Goal: Task Accomplishment & Management: Use online tool/utility

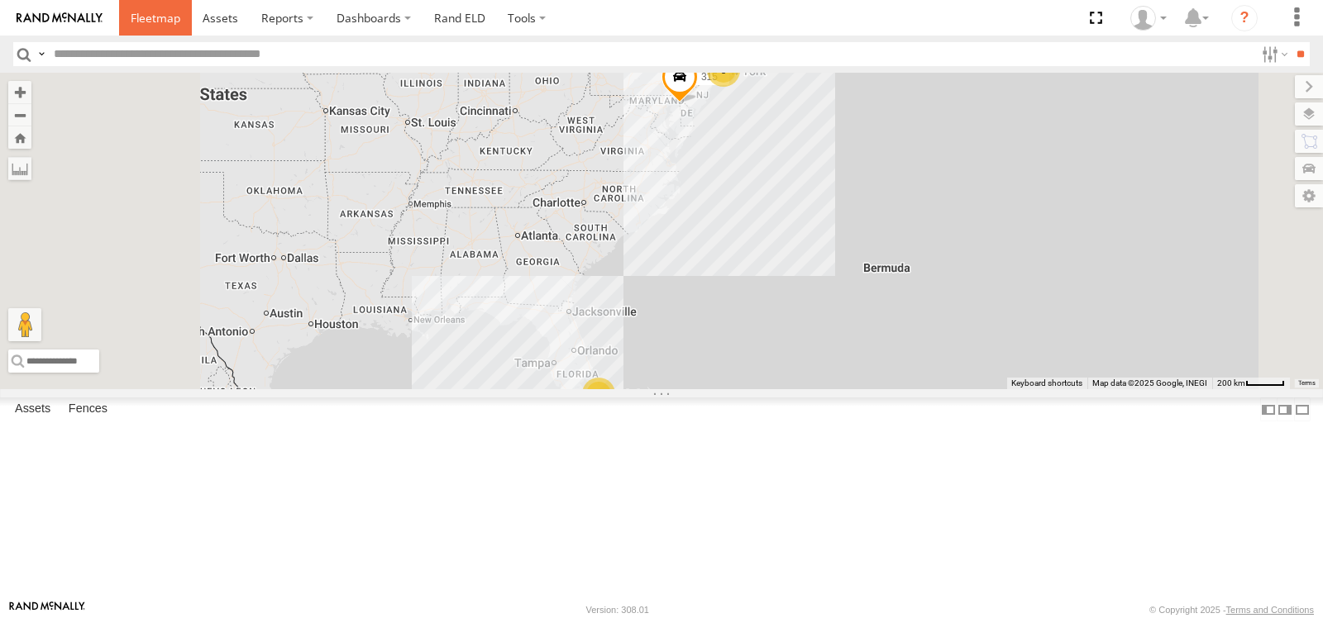
click at [162, 19] on span at bounding box center [156, 18] width 50 height 16
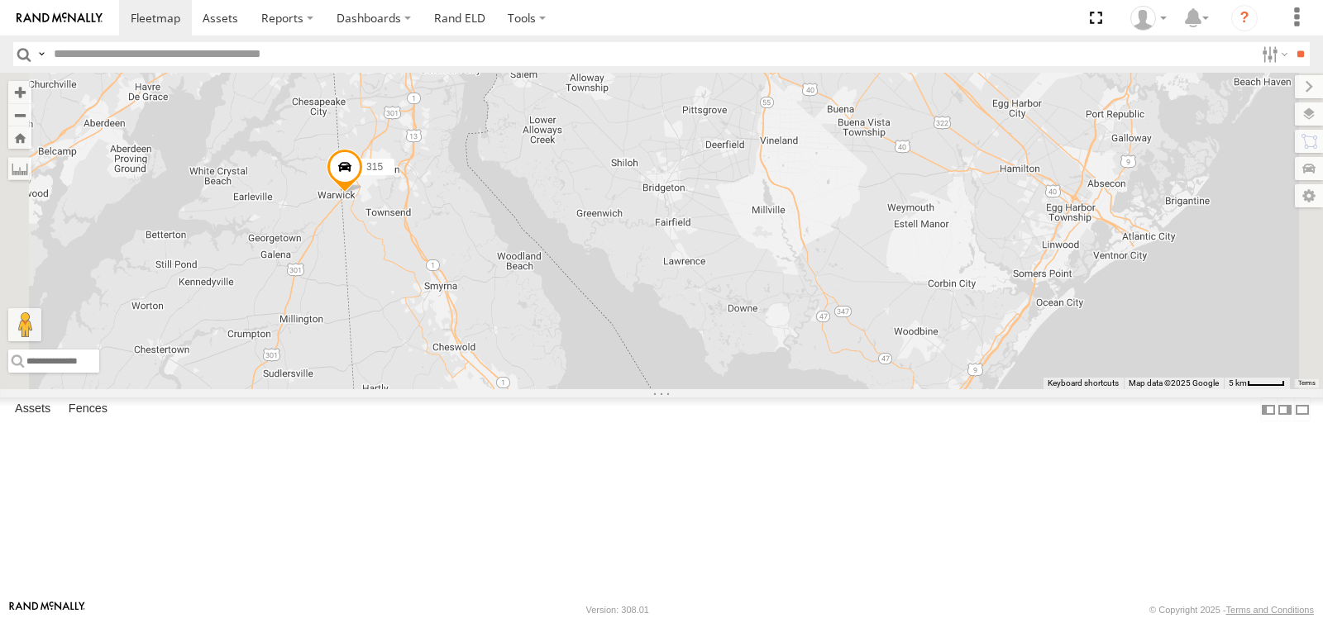
click at [363, 193] on span at bounding box center [345, 170] width 36 height 45
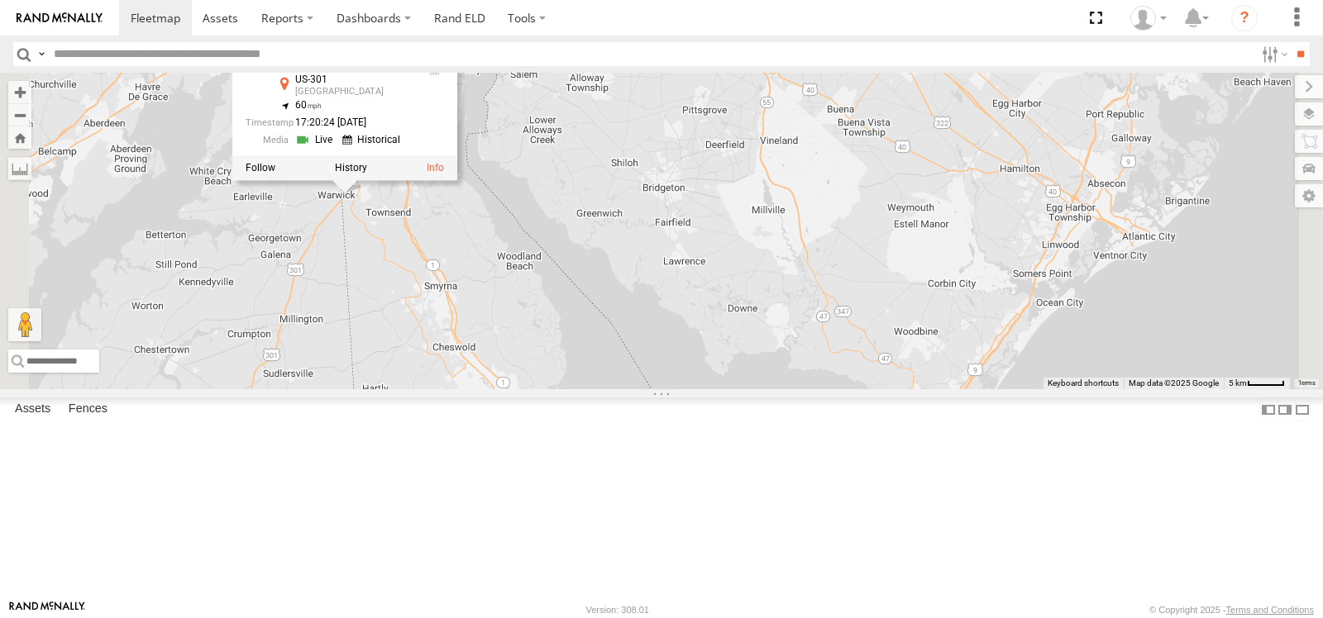
click at [638, 50] on input "text" at bounding box center [650, 54] width 1207 height 24
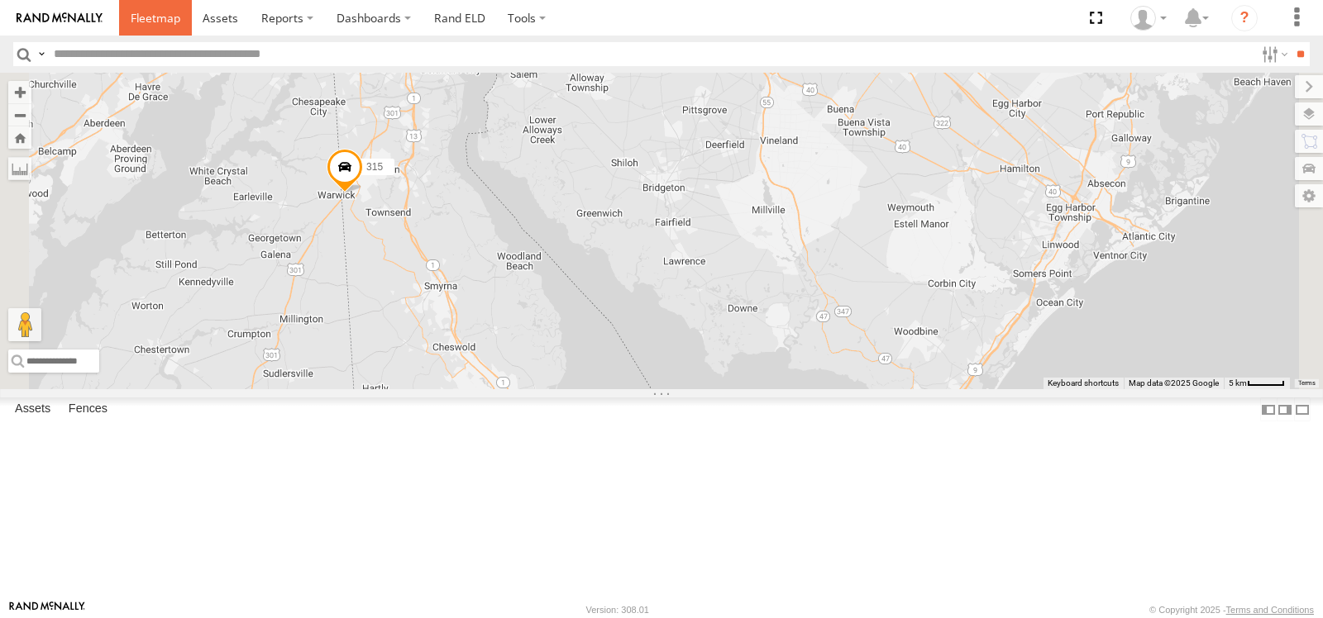
click at [146, 15] on span at bounding box center [156, 18] width 50 height 16
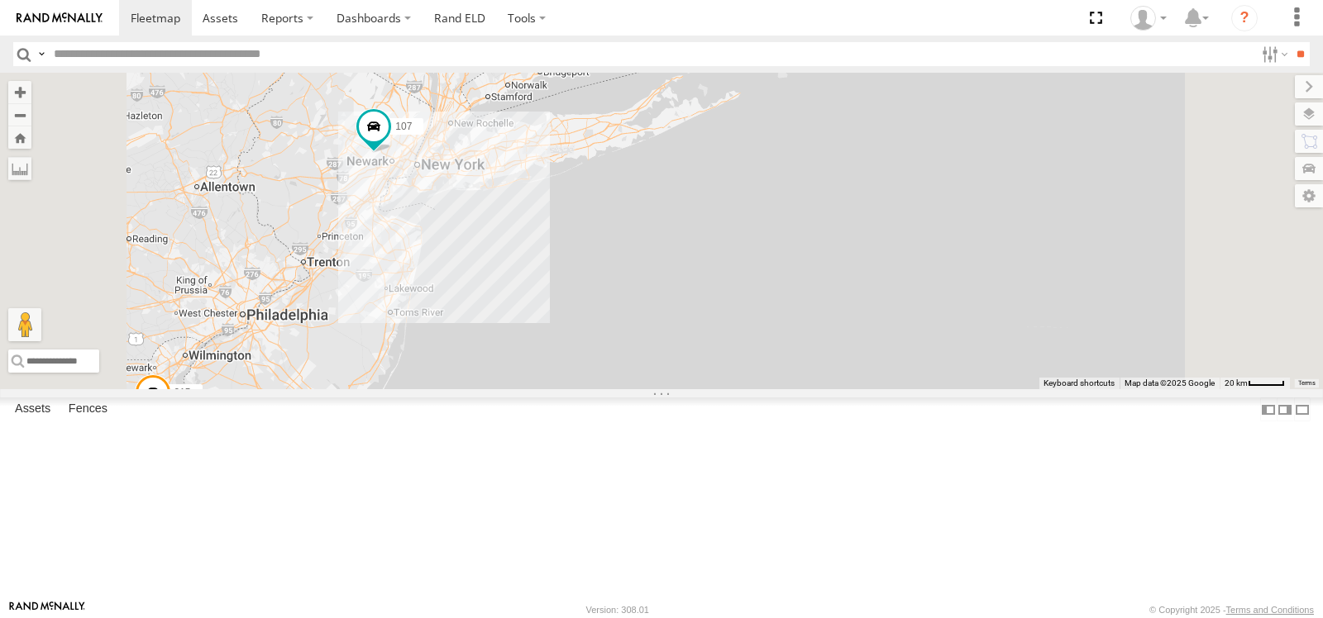
drag, startPoint x: 705, startPoint y: 155, endPoint x: 634, endPoint y: 393, distance: 247.7
click at [634, 389] on div "315 107" at bounding box center [661, 231] width 1323 height 317
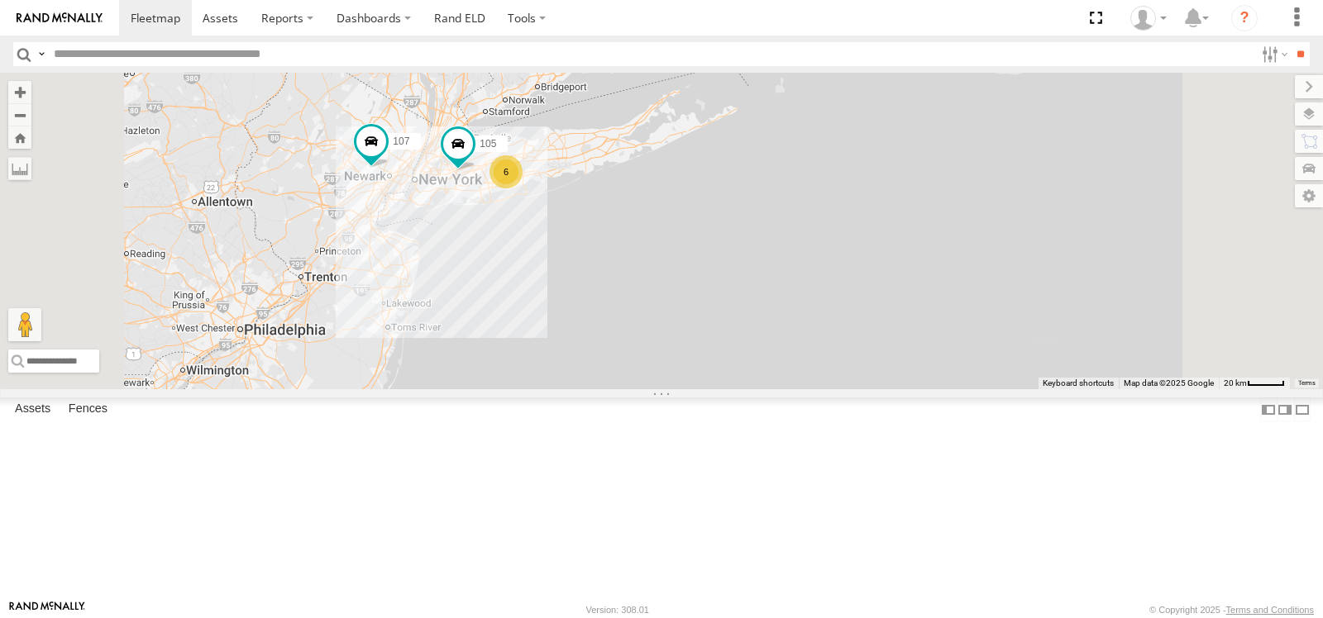
drag, startPoint x: 765, startPoint y: 197, endPoint x: 763, endPoint y: 208, distance: 10.9
click at [763, 208] on div "315 107 6 105" at bounding box center [661, 231] width 1323 height 317
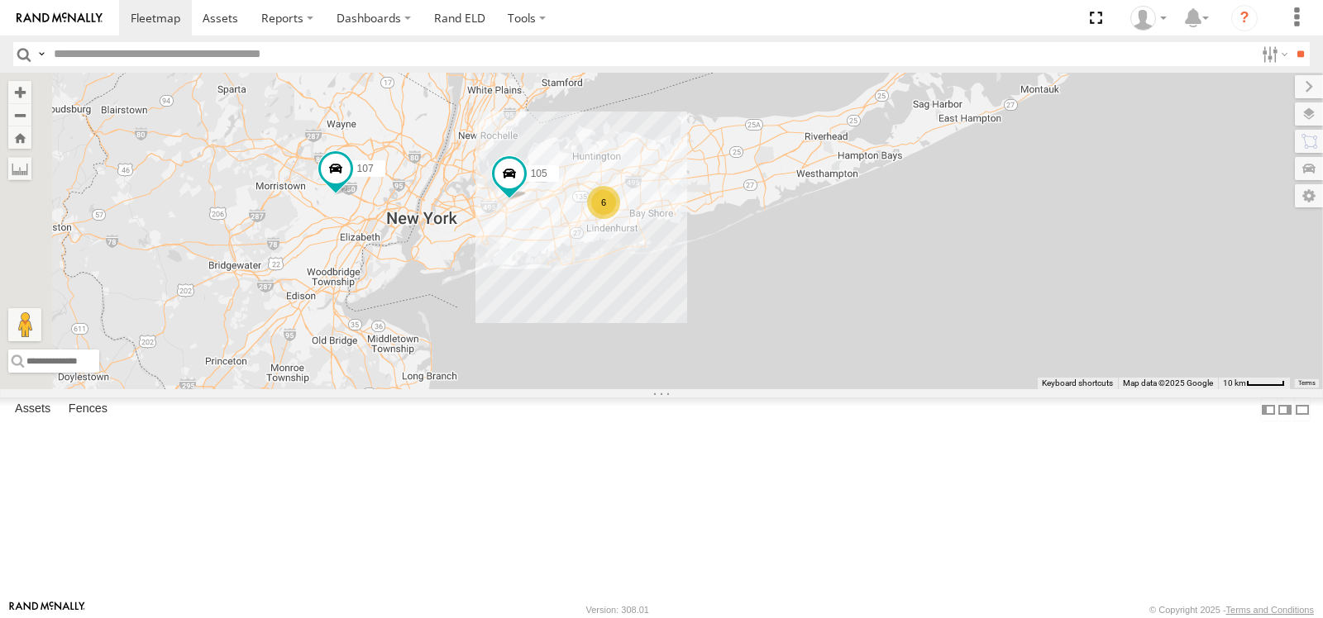
drag, startPoint x: 750, startPoint y: 230, endPoint x: 815, endPoint y: 221, distance: 65.9
click at [815, 221] on div "315 107 105 6" at bounding box center [661, 231] width 1323 height 317
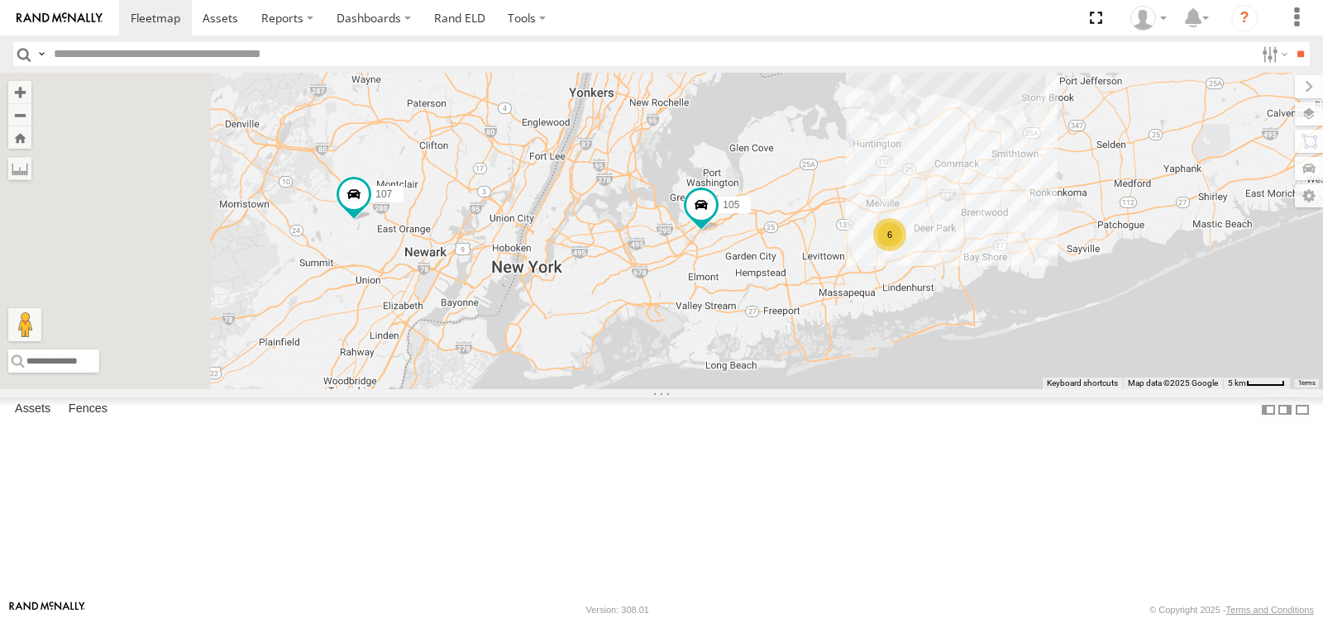
drag, startPoint x: 723, startPoint y: 217, endPoint x: 887, endPoint y: 198, distance: 164.8
click at [887, 198] on div "315 107 105 6" at bounding box center [661, 231] width 1323 height 317
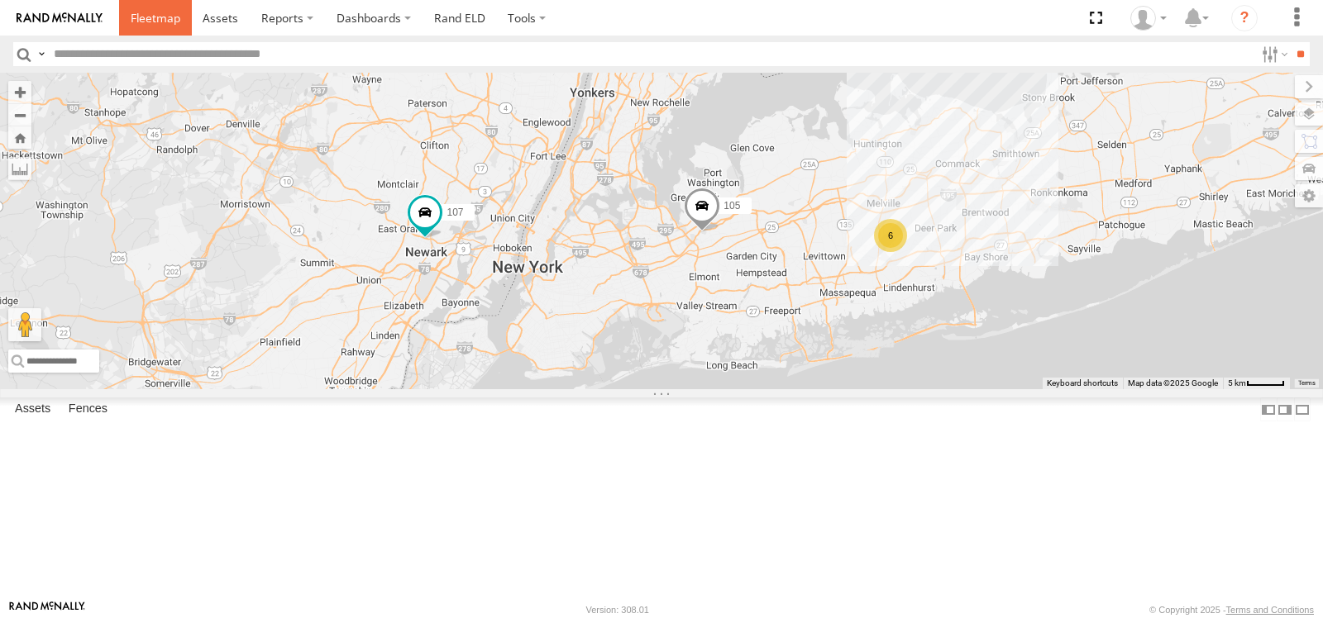
click at [147, 14] on span at bounding box center [156, 18] width 50 height 16
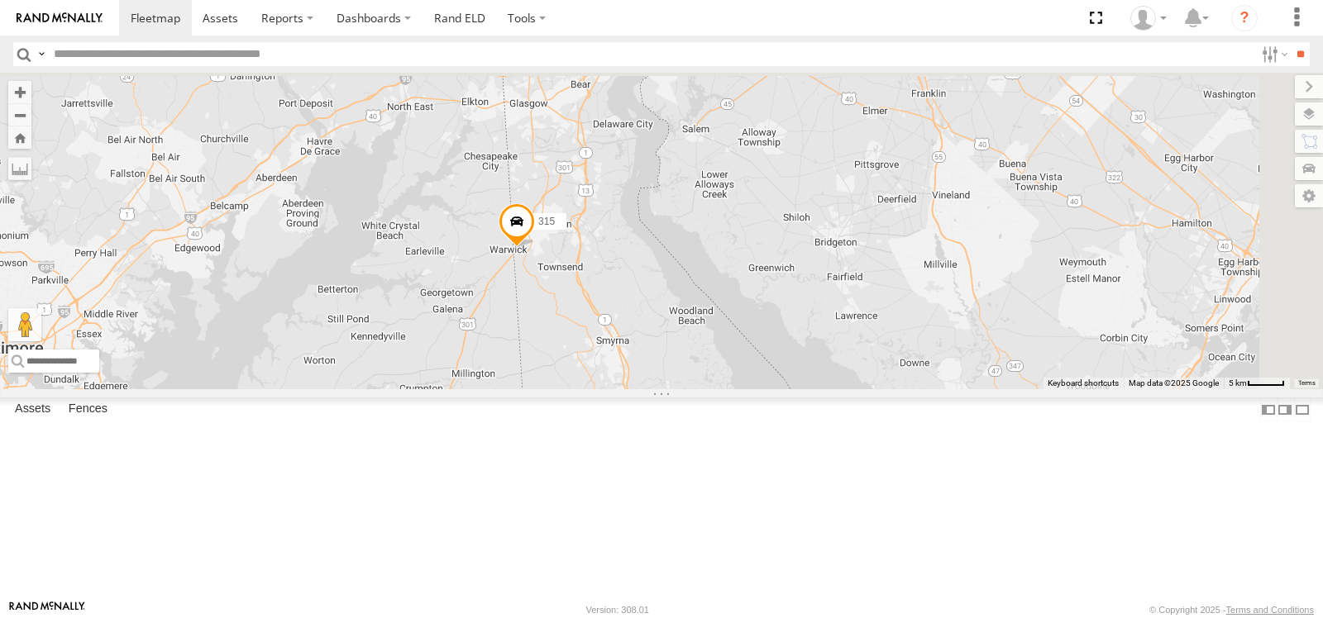
drag, startPoint x: 818, startPoint y: 149, endPoint x: 757, endPoint y: 503, distance: 359.1
click at [757, 389] on div "315" at bounding box center [661, 231] width 1323 height 317
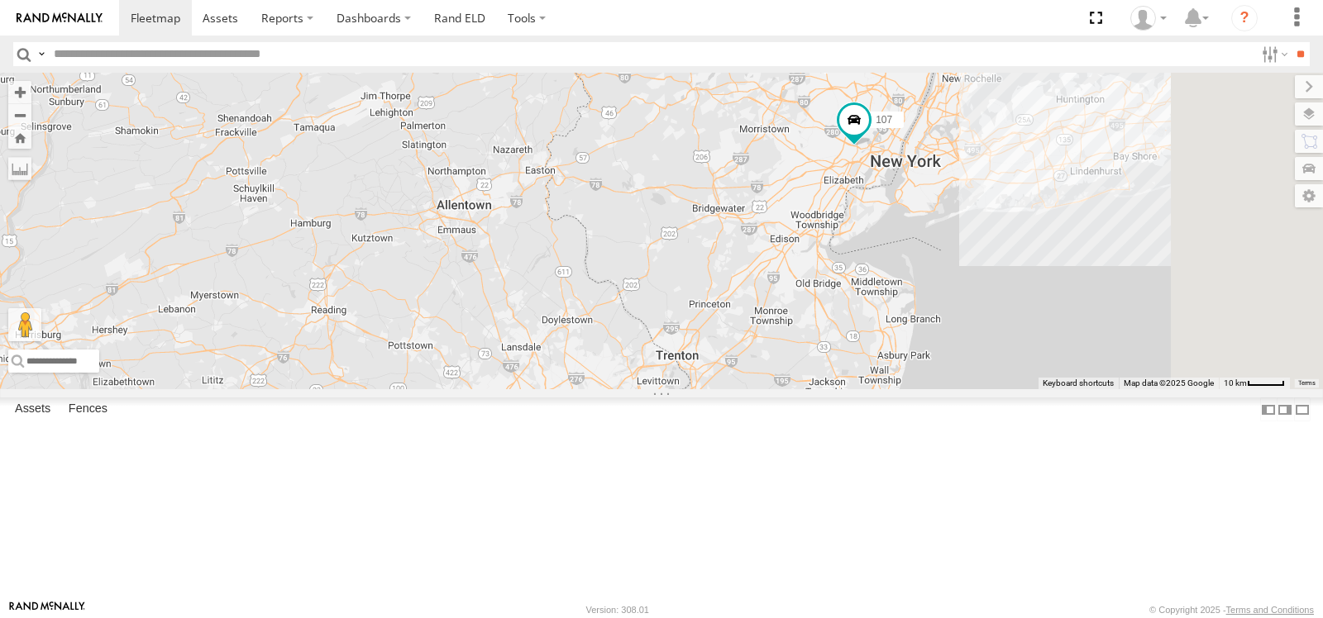
drag, startPoint x: 1051, startPoint y: 352, endPoint x: 754, endPoint y: 536, distance: 349.0
click at [766, 389] on div "315 107" at bounding box center [661, 231] width 1323 height 317
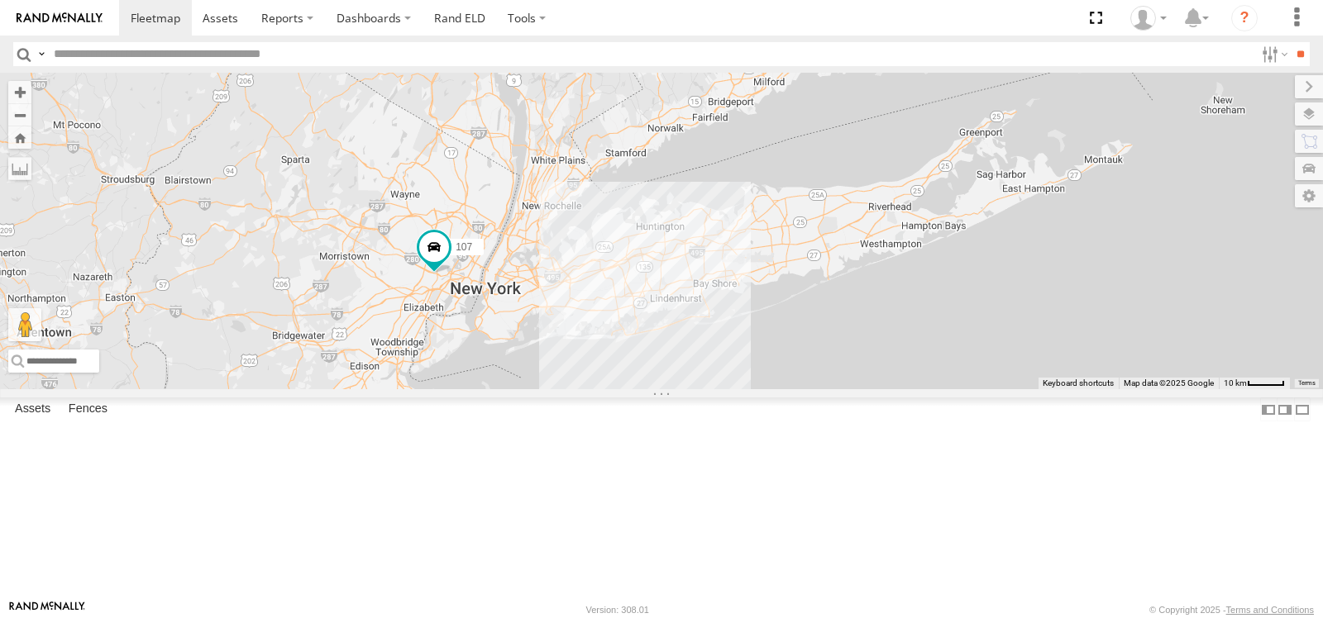
drag, startPoint x: 947, startPoint y: 419, endPoint x: 1284, endPoint y: 72, distance: 484.1
click at [1284, 73] on div "315 107" at bounding box center [661, 231] width 1323 height 317
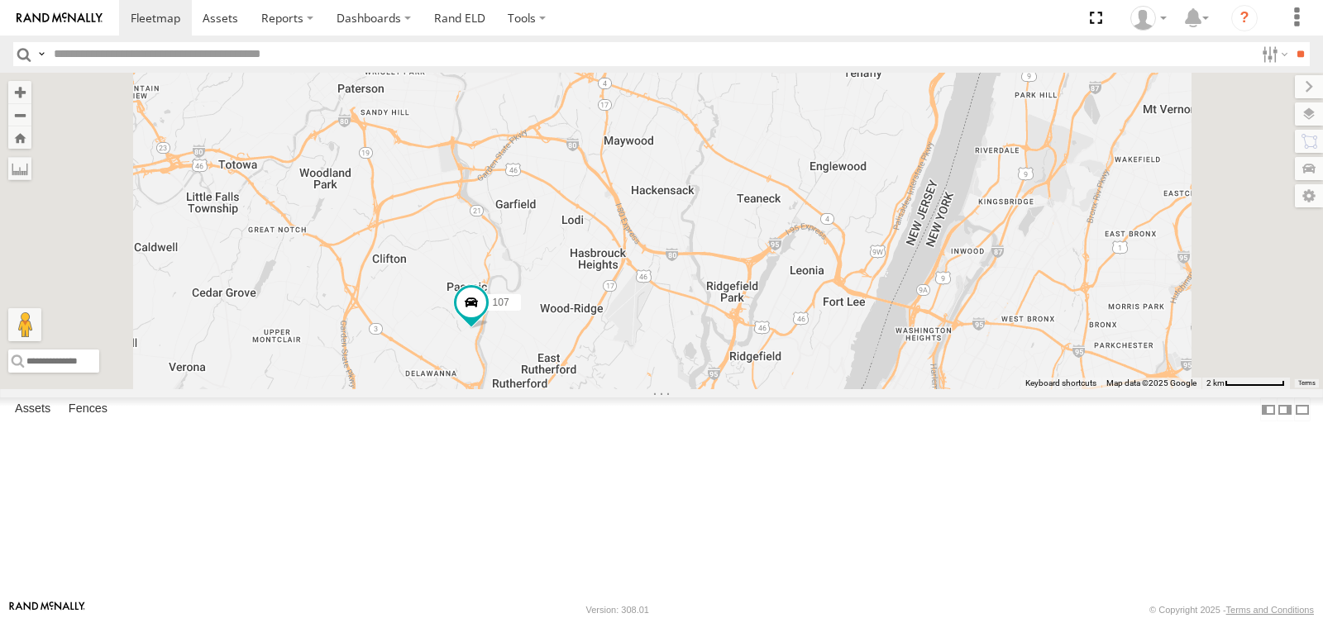
drag, startPoint x: 703, startPoint y: 489, endPoint x: 746, endPoint y: 360, distance: 135.2
click at [745, 361] on div "105 107" at bounding box center [661, 231] width 1323 height 317
